Goal: Check status: Check status

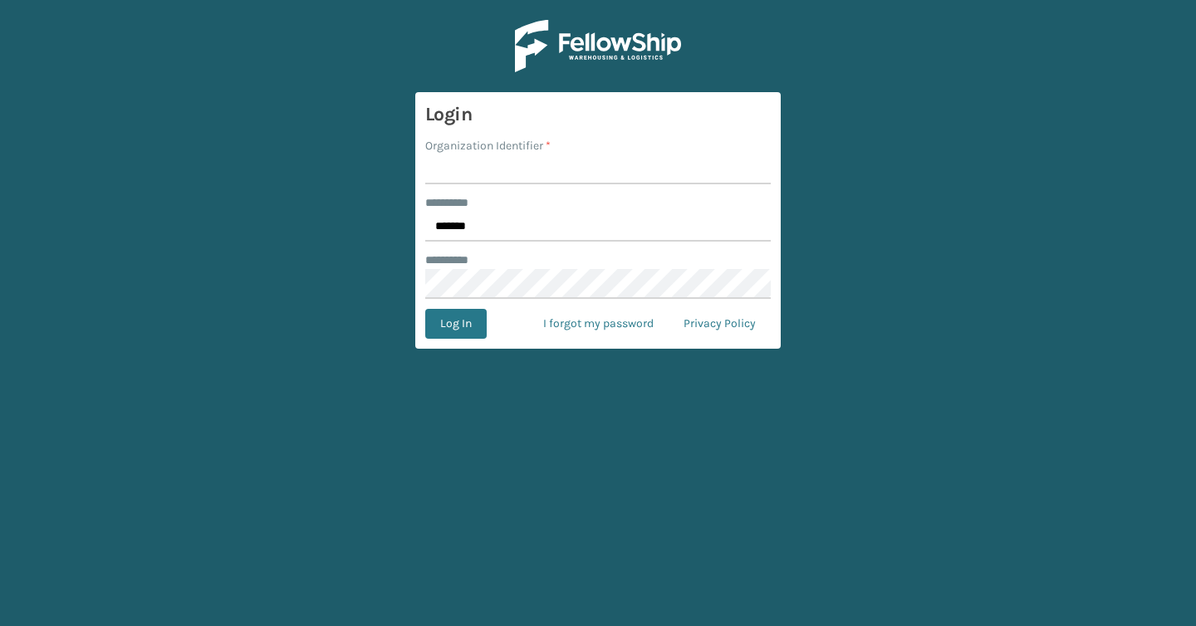
click at [511, 160] on input "Organization Identifier *" at bounding box center [598, 170] width 346 height 30
type input "Brightech"
click at [444, 328] on button "Log In" at bounding box center [455, 324] width 61 height 30
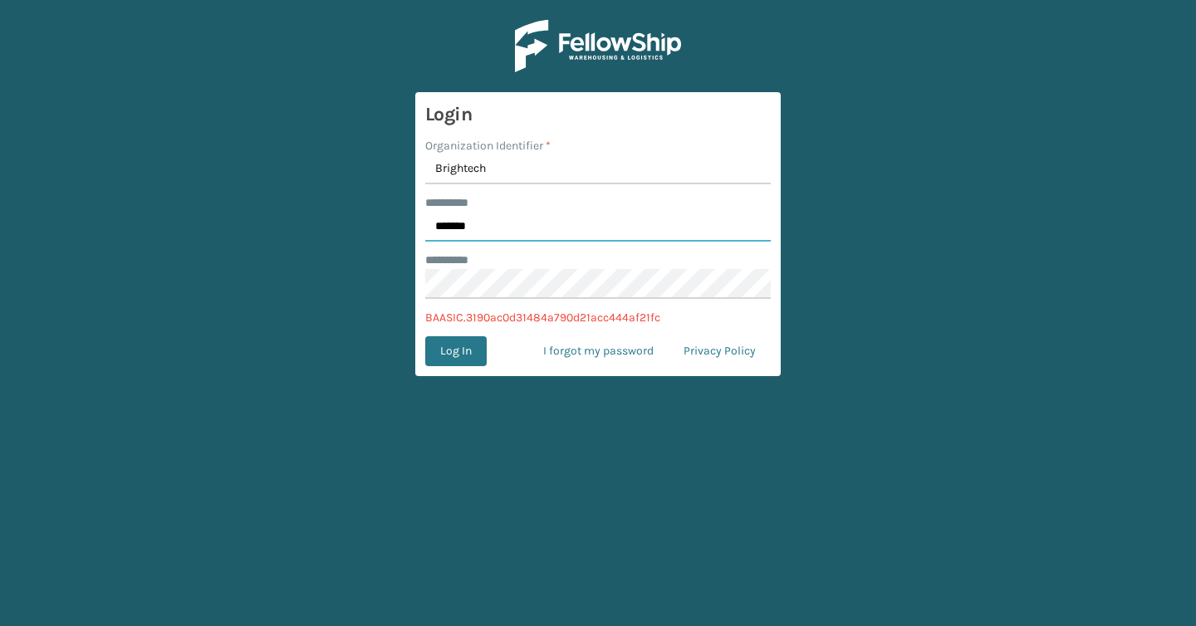
click at [496, 227] on input "*******" at bounding box center [598, 227] width 346 height 30
click at [503, 233] on input "*******" at bounding box center [598, 227] width 346 height 30
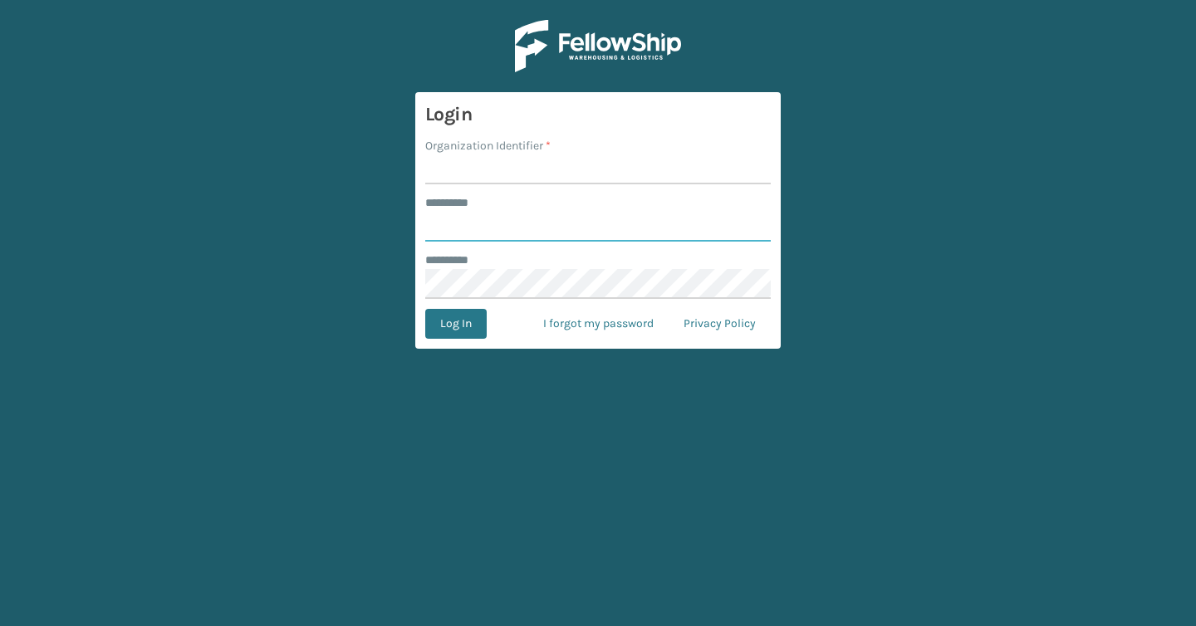
type input "*******"
click at [493, 174] on input "Organization Identifier *" at bounding box center [598, 170] width 346 height 30
type input "Brightech"
click at [458, 337] on button "Log In" at bounding box center [455, 324] width 61 height 30
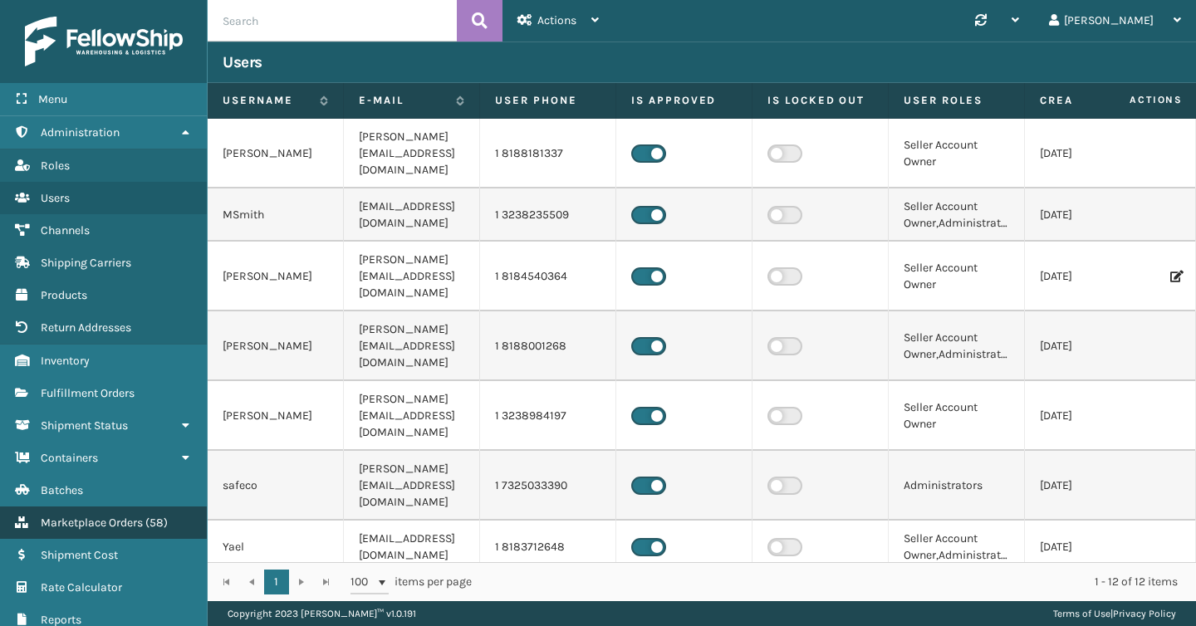
click at [130, 518] on span "Marketplace Orders" at bounding box center [92, 523] width 102 height 14
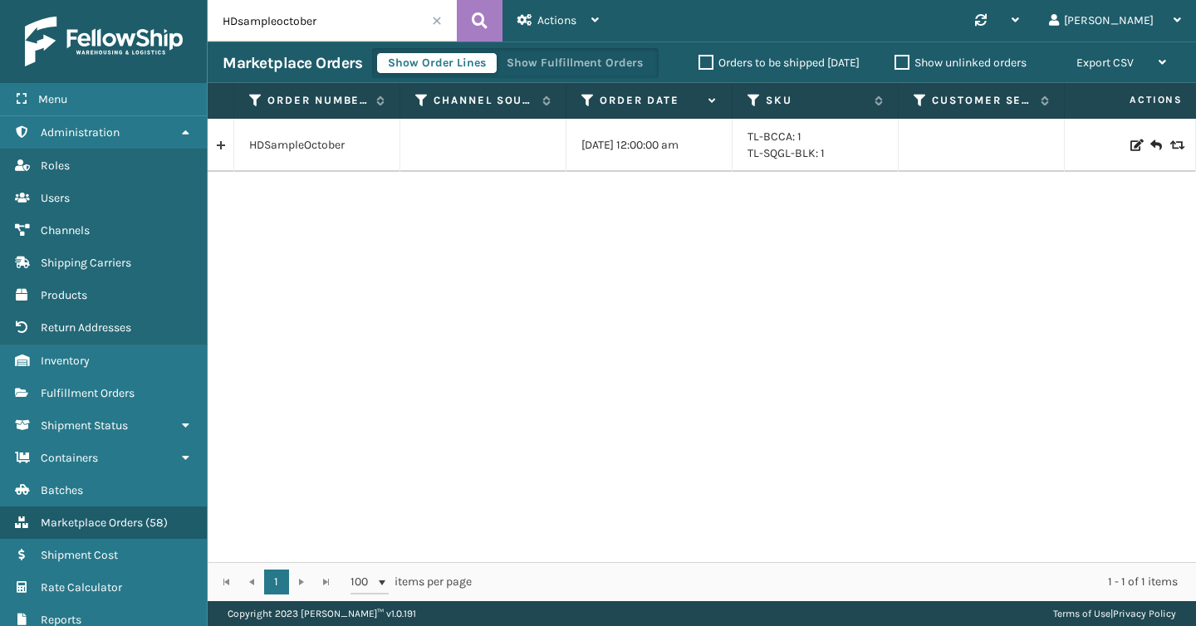
click at [340, 43] on div "Marketplace Orders Show Order Lines Show Fulfillment Orders Orders to be shippe…" at bounding box center [702, 63] width 989 height 42
click at [338, 25] on input "HDsampleoctober" at bounding box center [332, 21] width 249 height 42
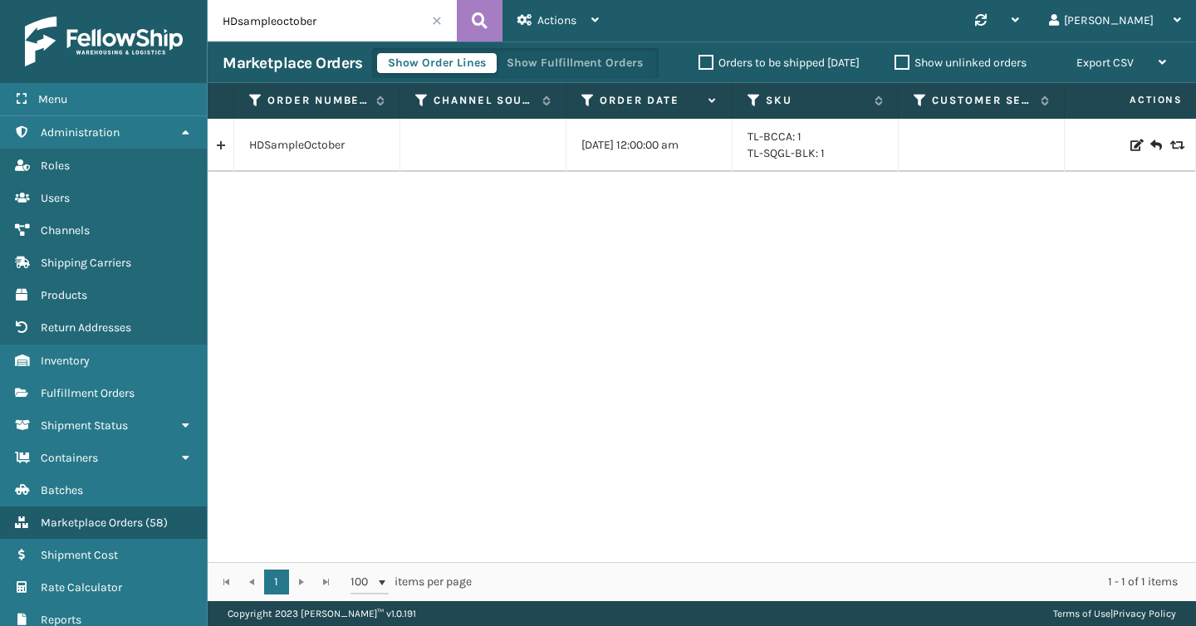
paste input "6611618640"
type input "6611618640"
click at [287, 142] on link "661161864004092" at bounding box center [295, 137] width 93 height 17
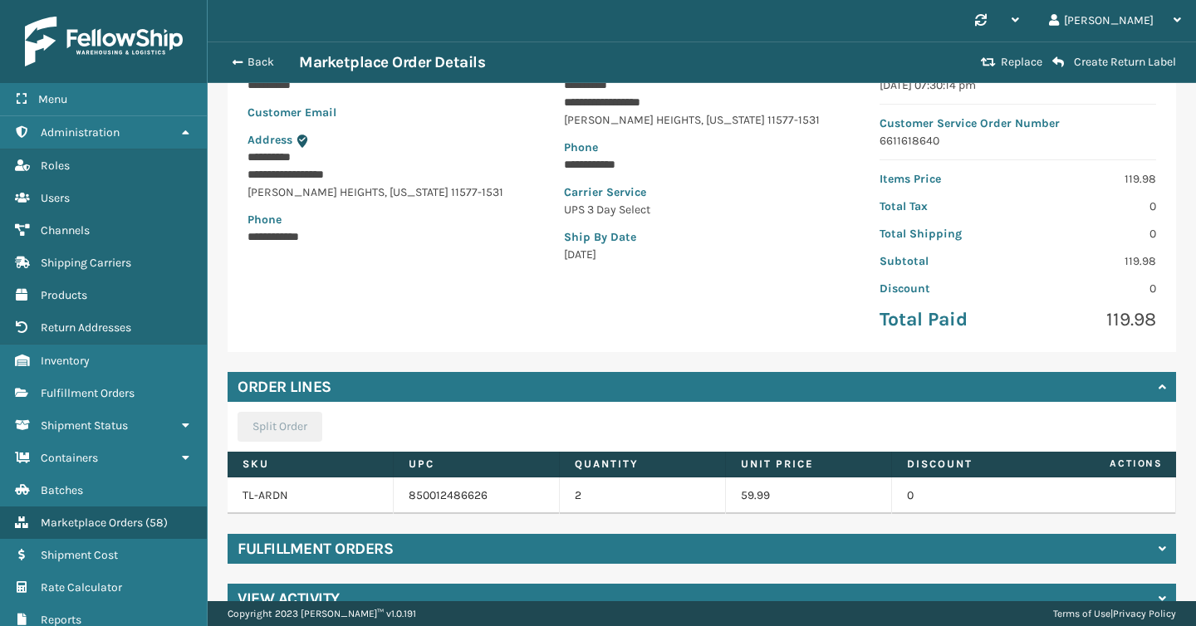
scroll to position [204, 0]
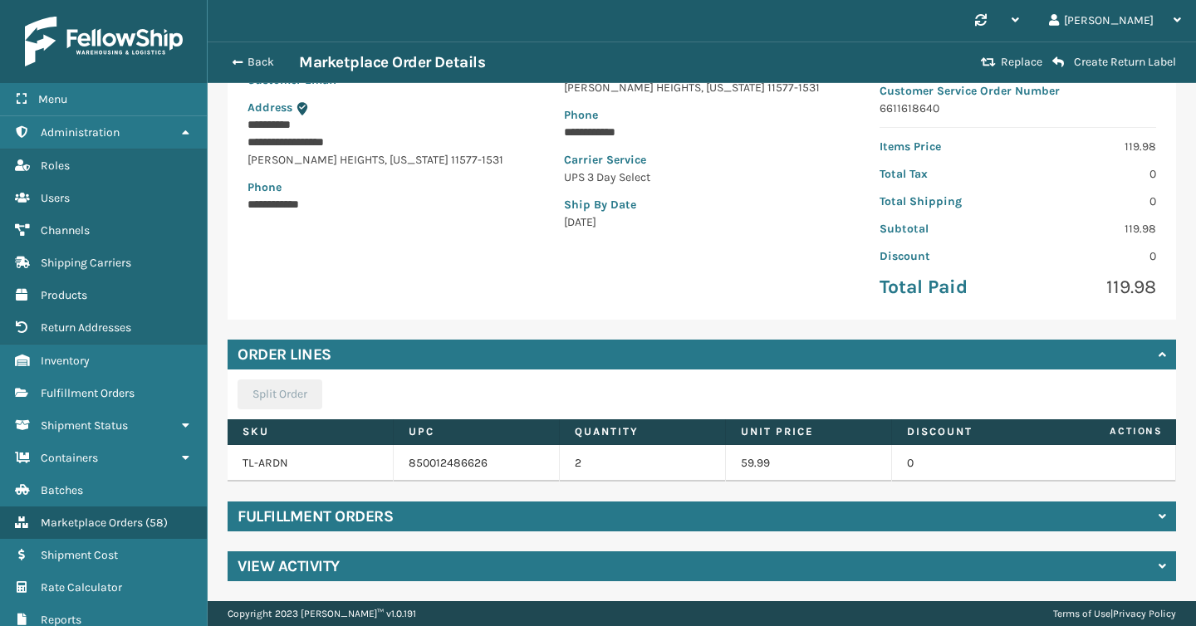
click at [431, 555] on div "View Activity" at bounding box center [702, 567] width 949 height 30
click at [431, 524] on div "Fulfillment Orders" at bounding box center [702, 517] width 949 height 30
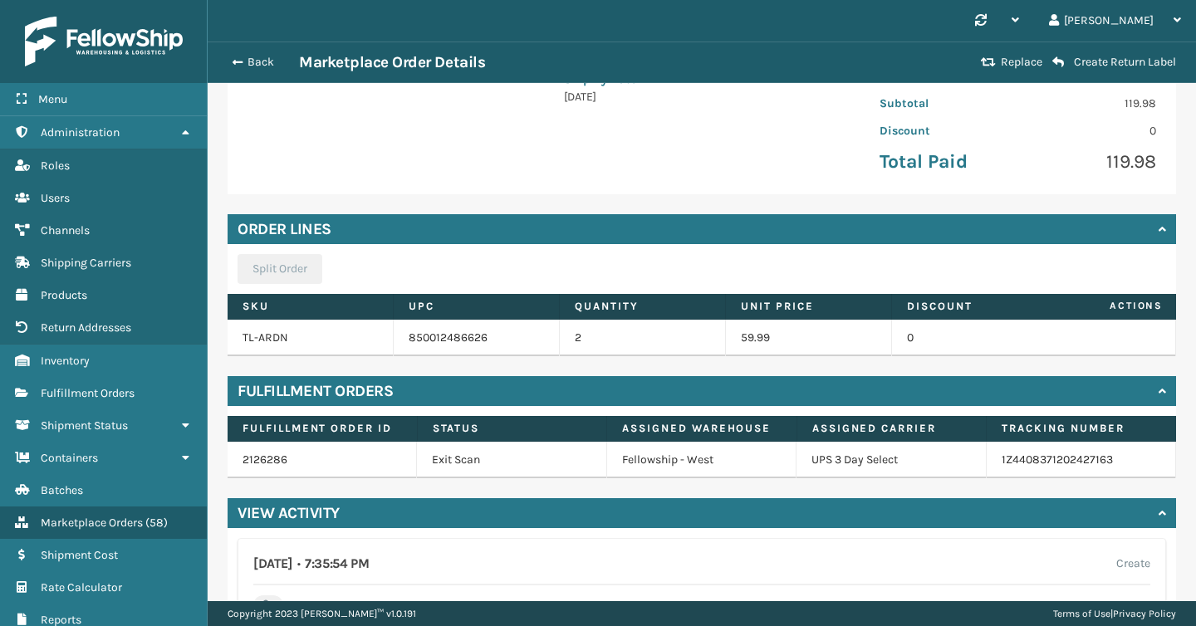
scroll to position [344, 0]
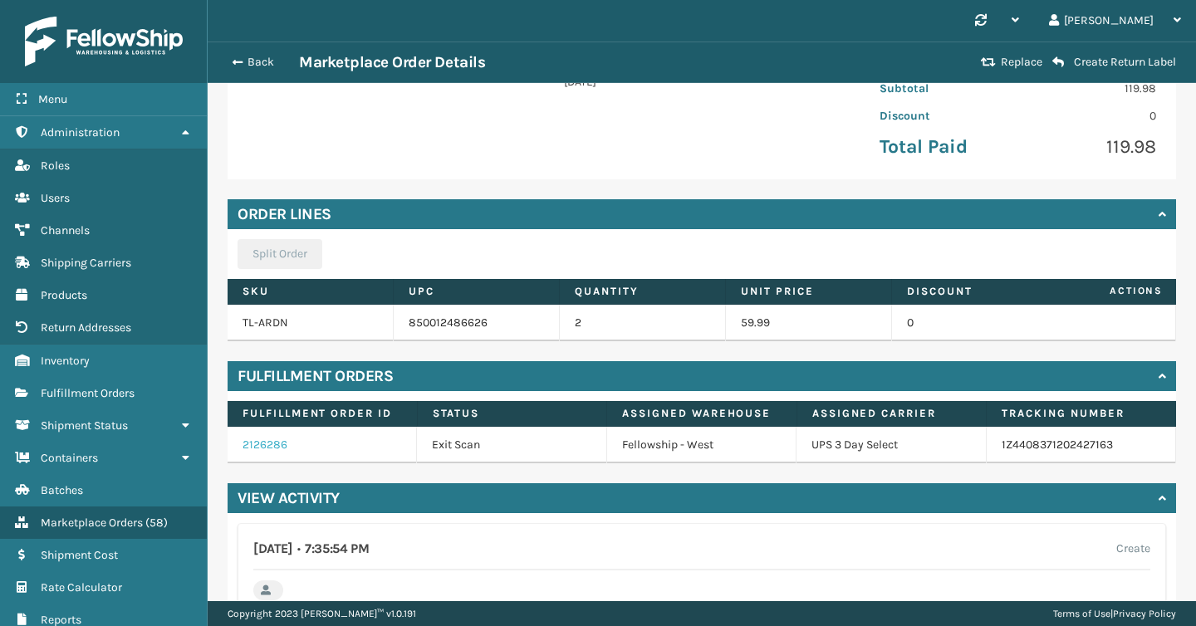
click at [264, 442] on link "2126286" at bounding box center [265, 445] width 45 height 14
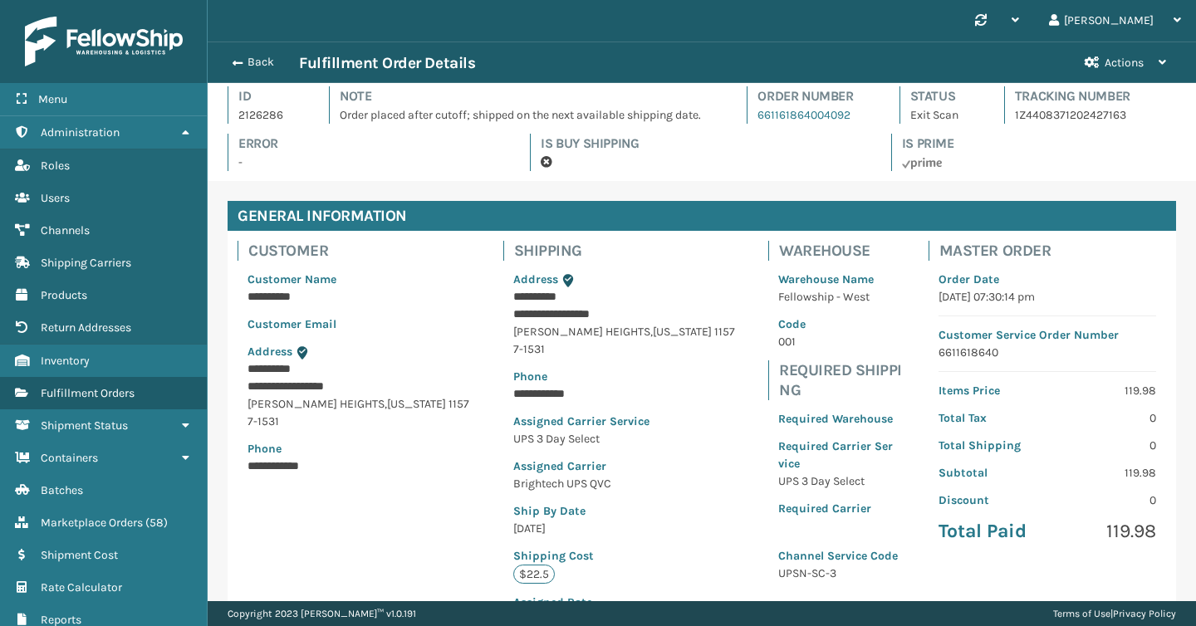
scroll to position [1, 0]
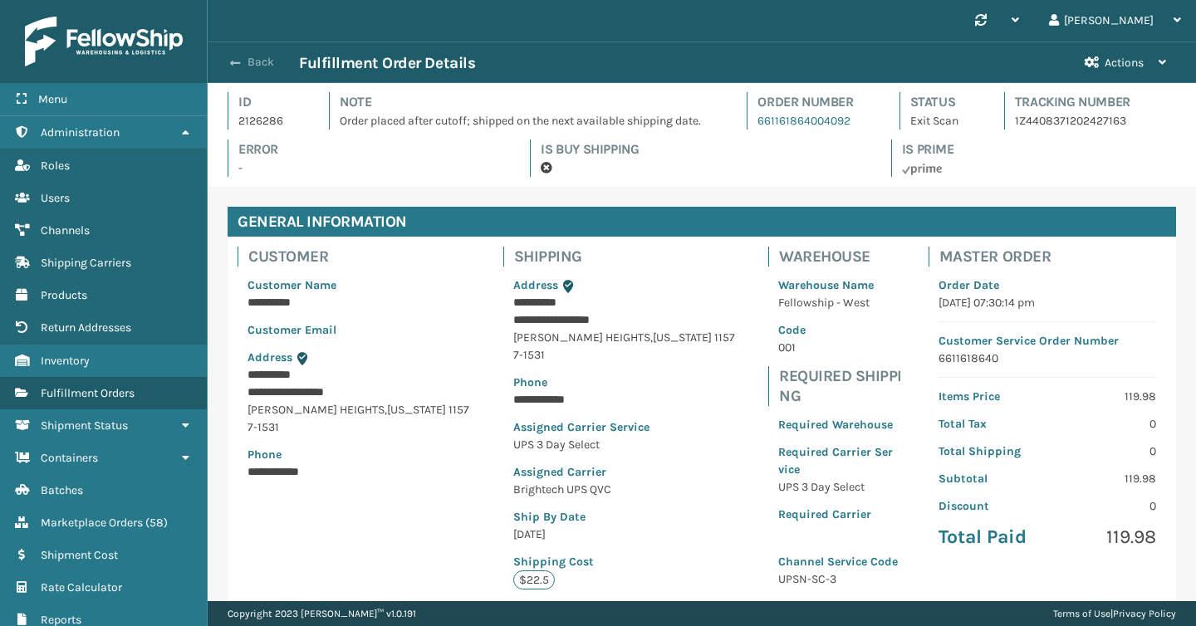
click at [242, 60] on button "Back" at bounding box center [261, 62] width 76 height 15
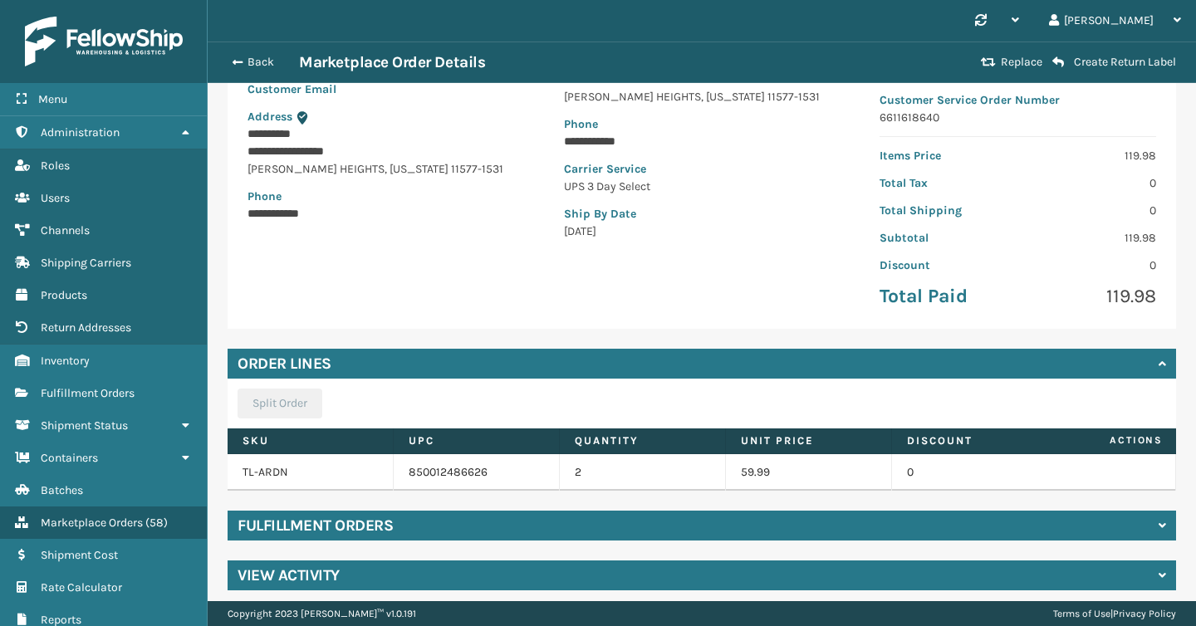
scroll to position [204, 0]
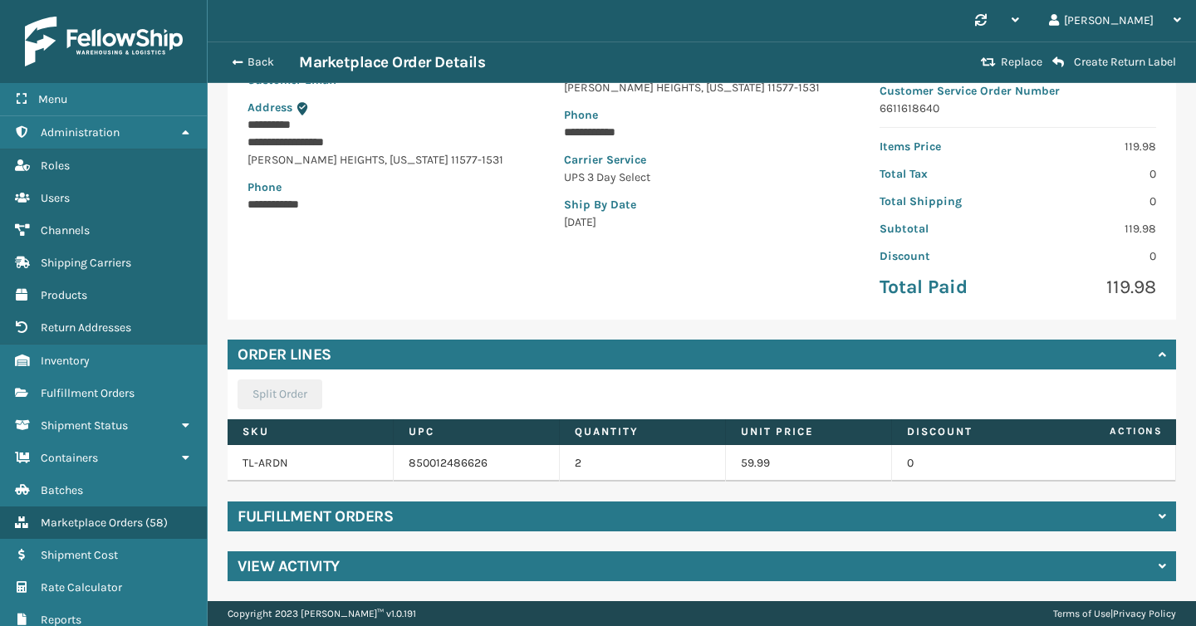
click at [680, 521] on div "Fulfillment Orders" at bounding box center [702, 517] width 949 height 30
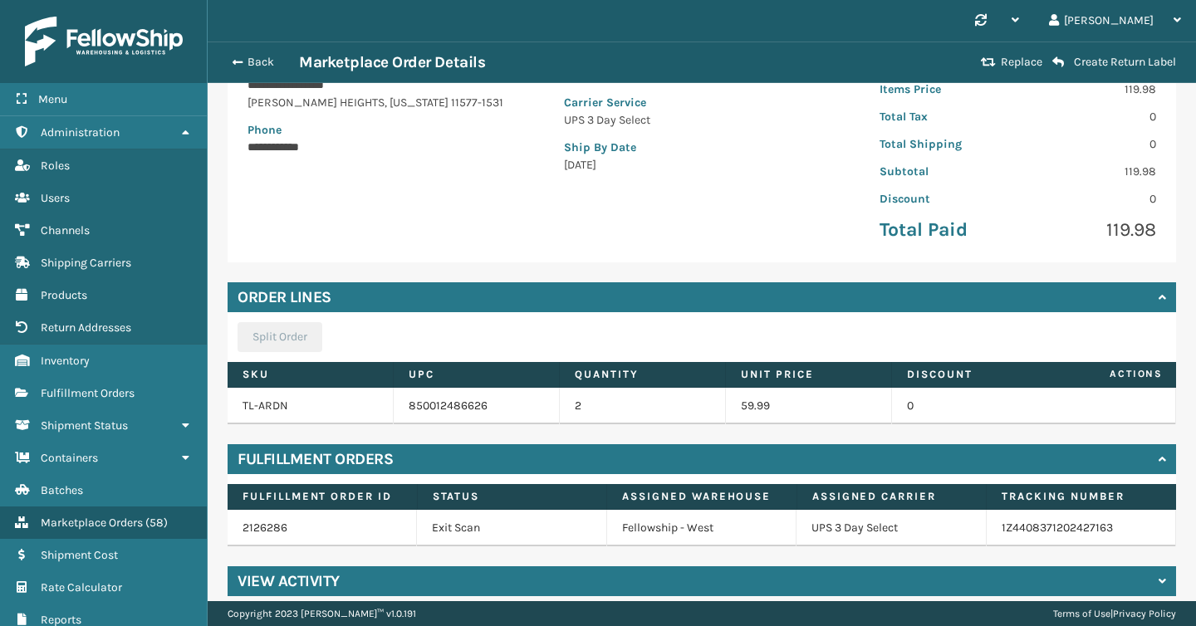
scroll to position [276, 0]
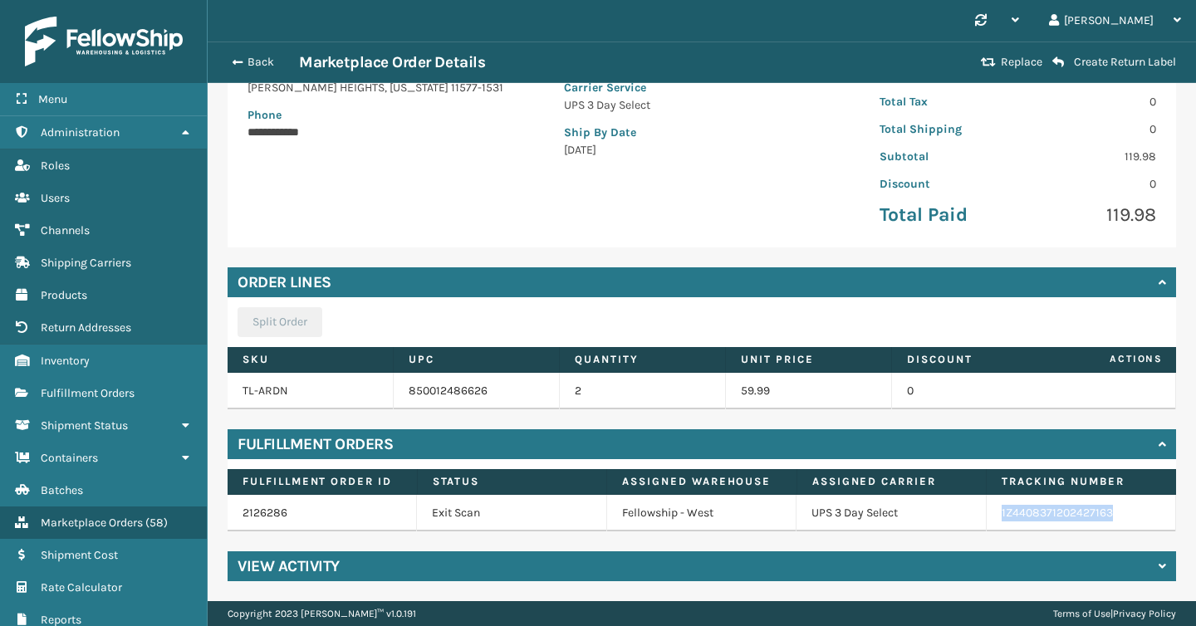
copy link "1Z4408371202427163"
